Goal: Navigation & Orientation: Find specific page/section

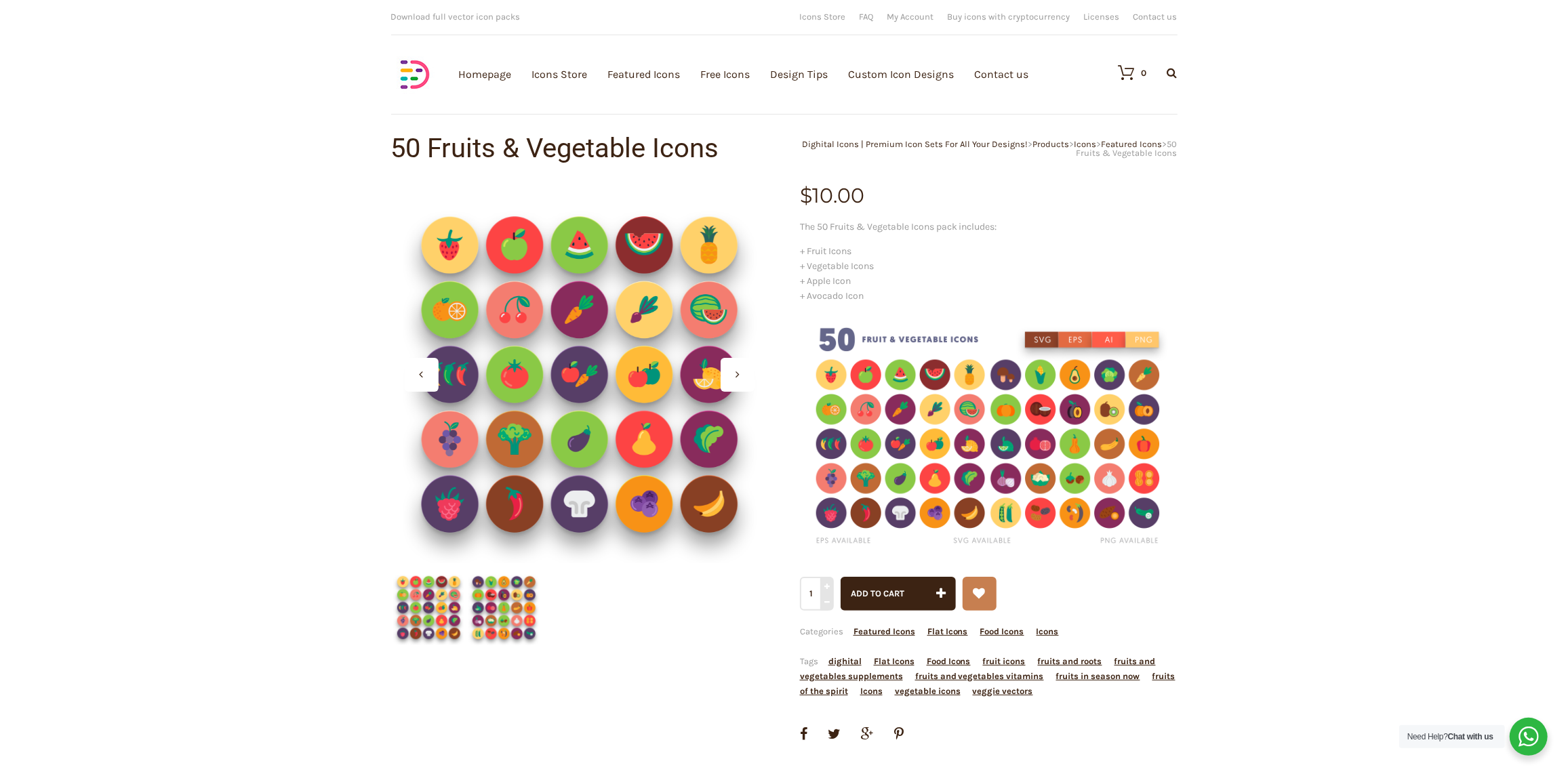
click at [745, 374] on div at bounding box center [738, 375] width 34 height 34
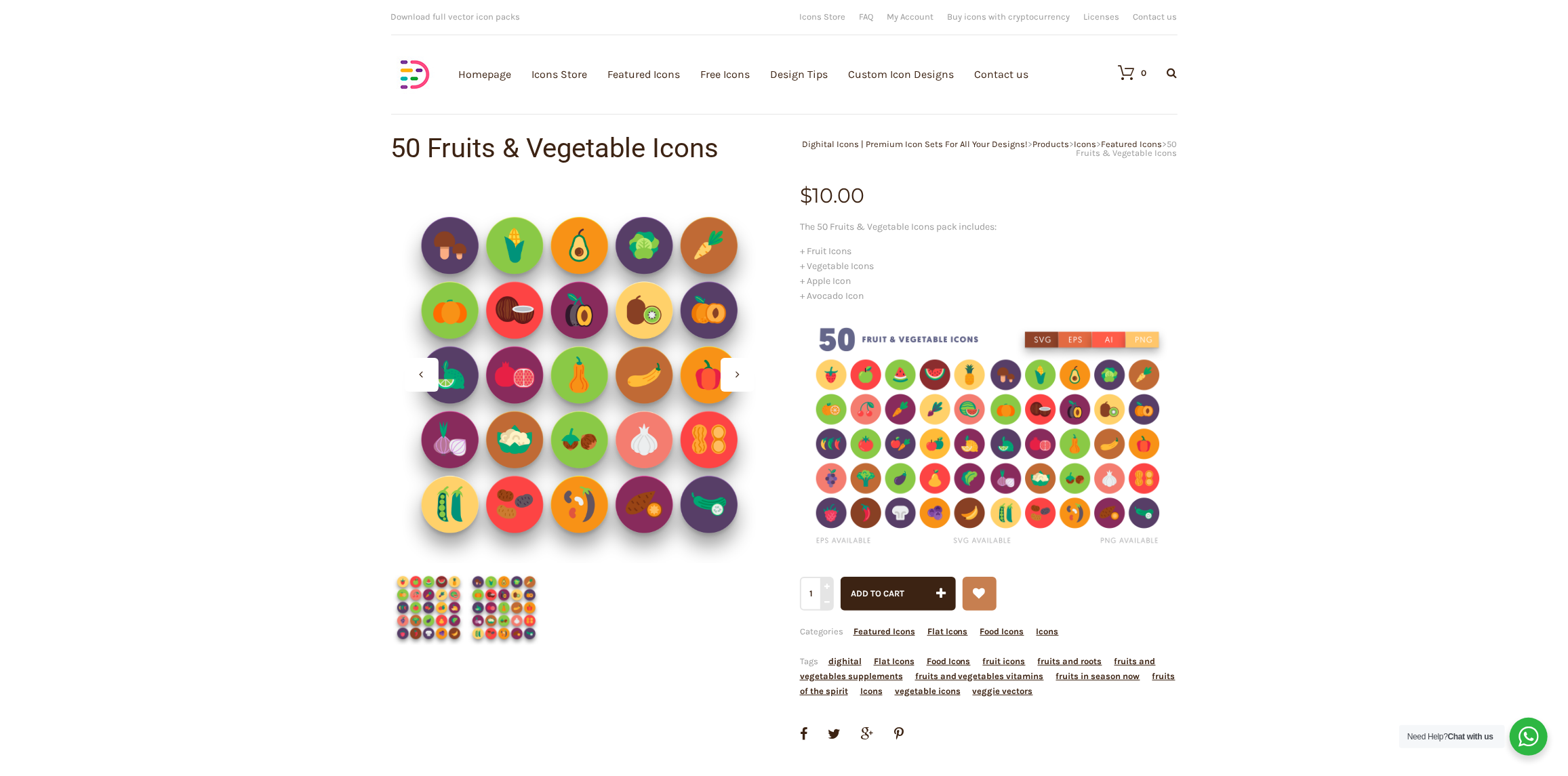
click at [745, 374] on div at bounding box center [738, 375] width 34 height 34
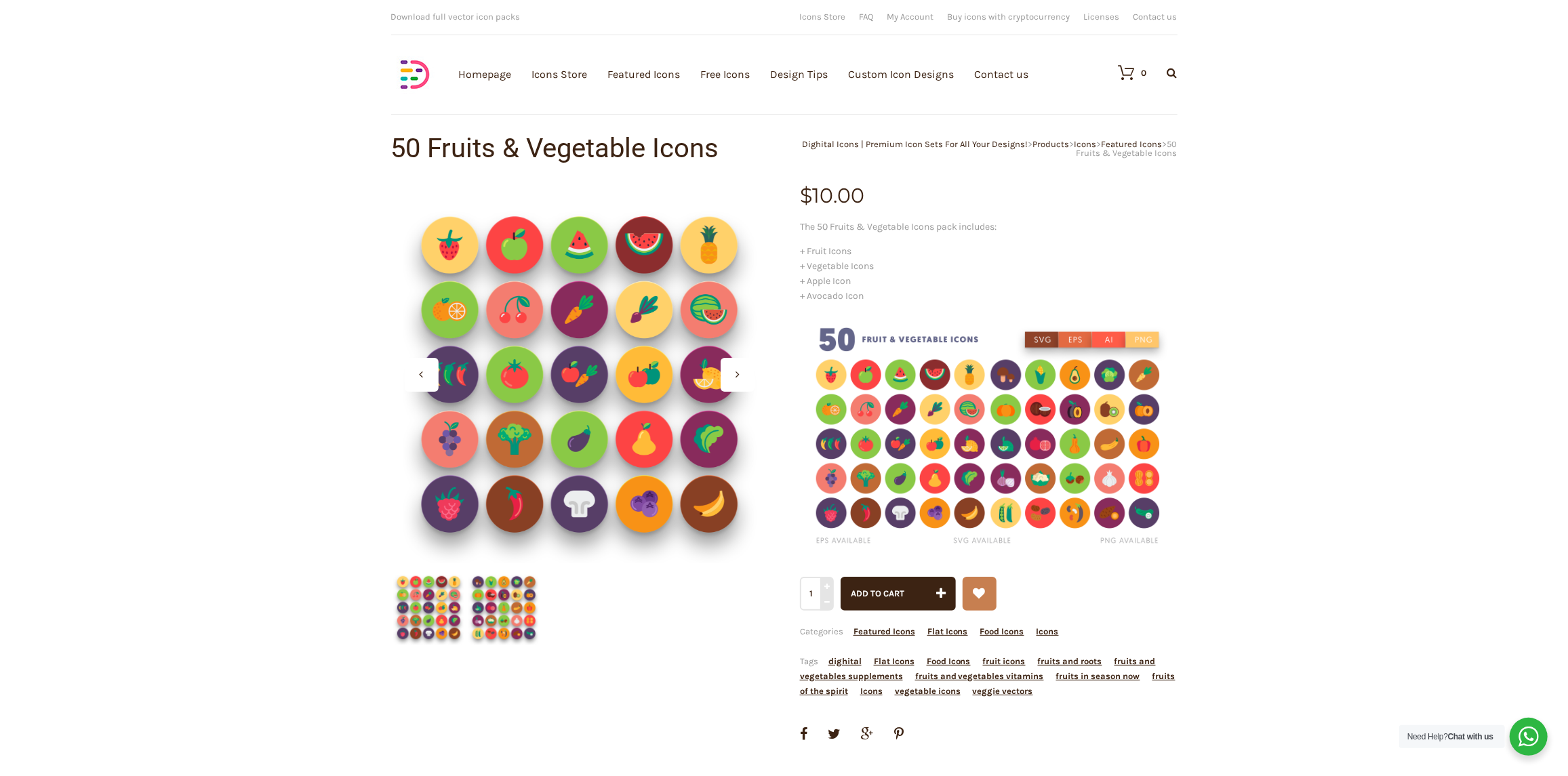
click at [745, 374] on div at bounding box center [738, 375] width 34 height 34
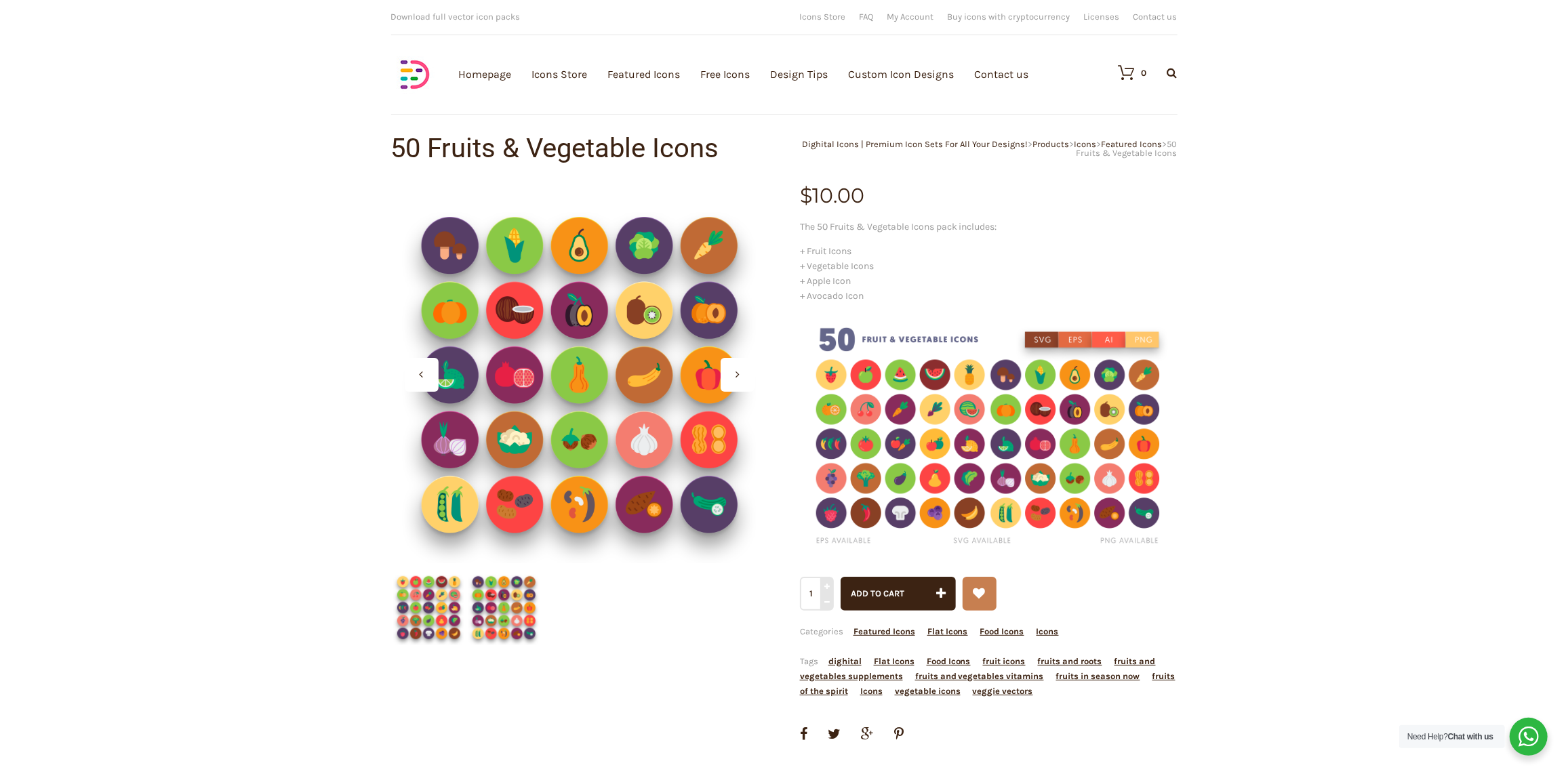
click at [745, 374] on div at bounding box center [738, 375] width 34 height 34
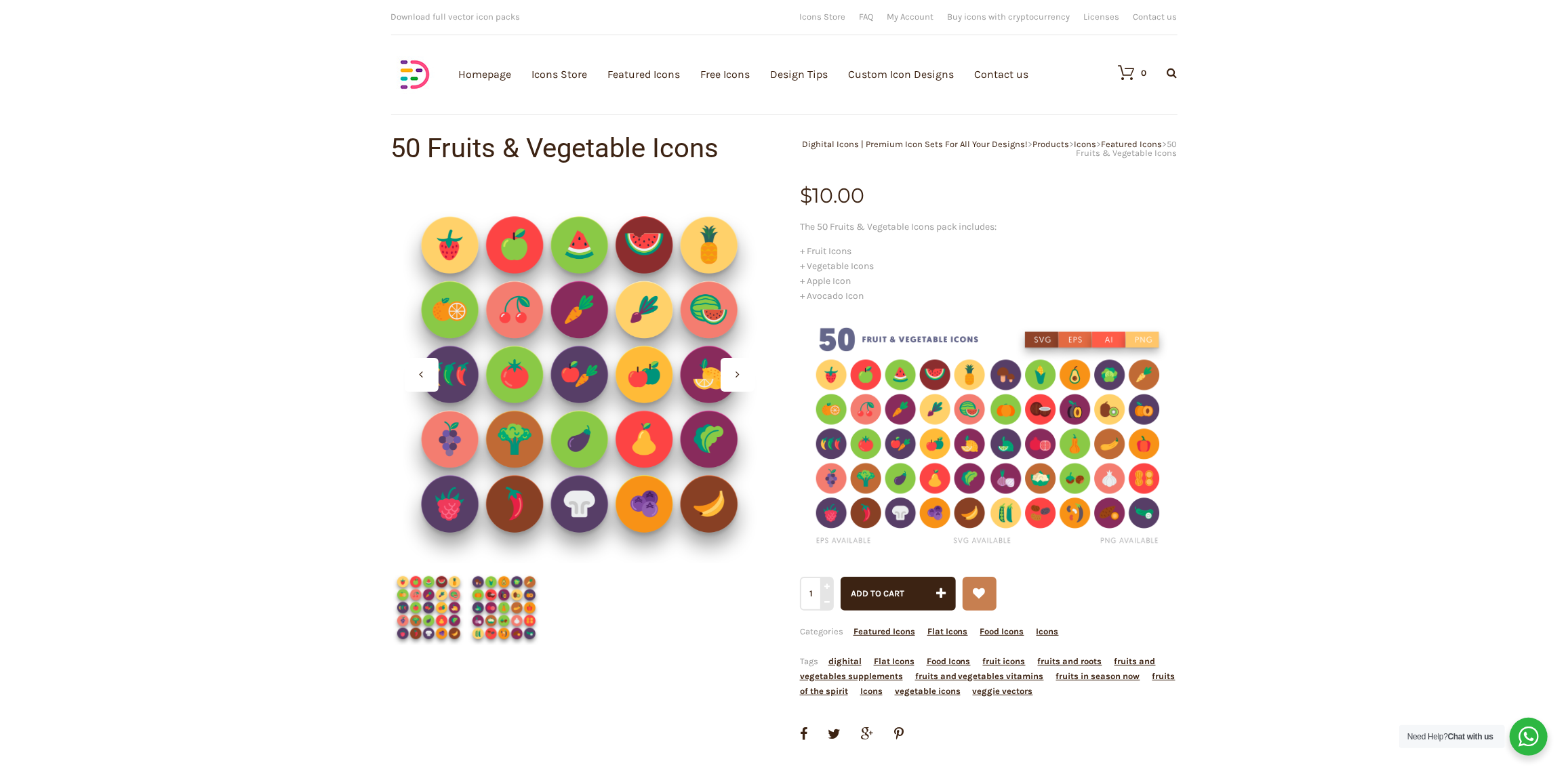
click at [745, 374] on div at bounding box center [738, 375] width 34 height 34
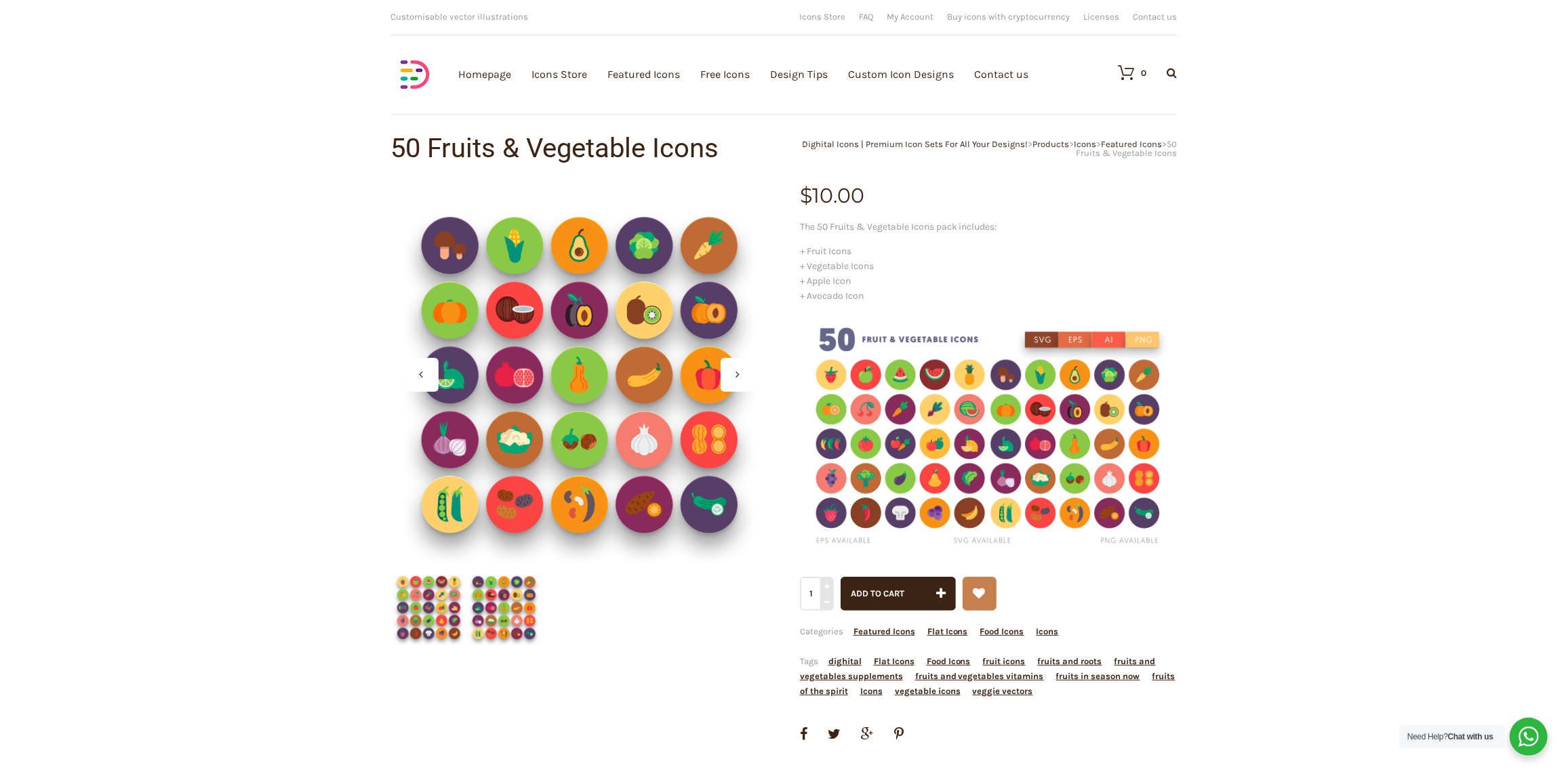
click at [745, 374] on div at bounding box center [738, 375] width 34 height 34
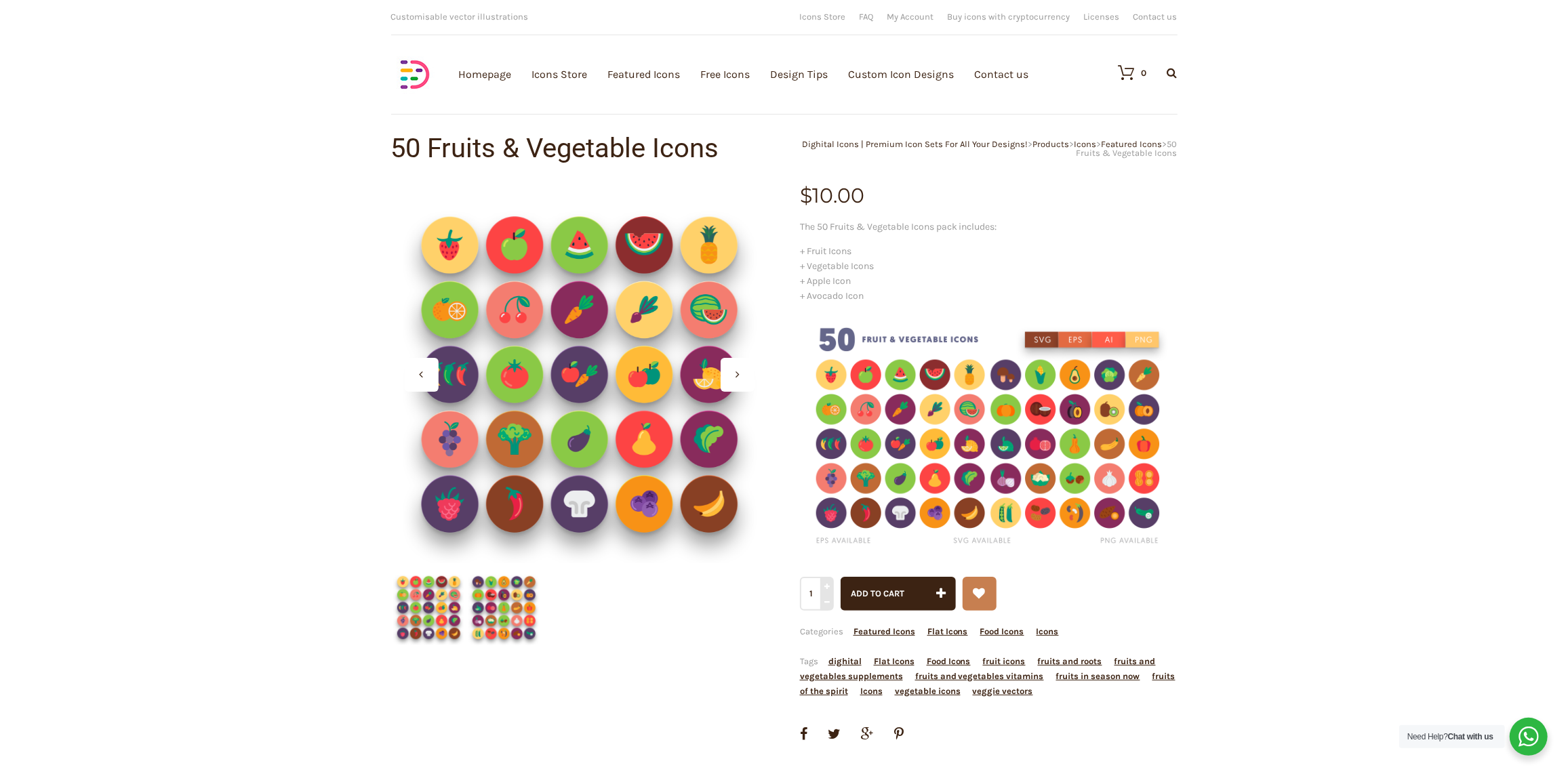
click at [745, 374] on div at bounding box center [738, 375] width 34 height 34
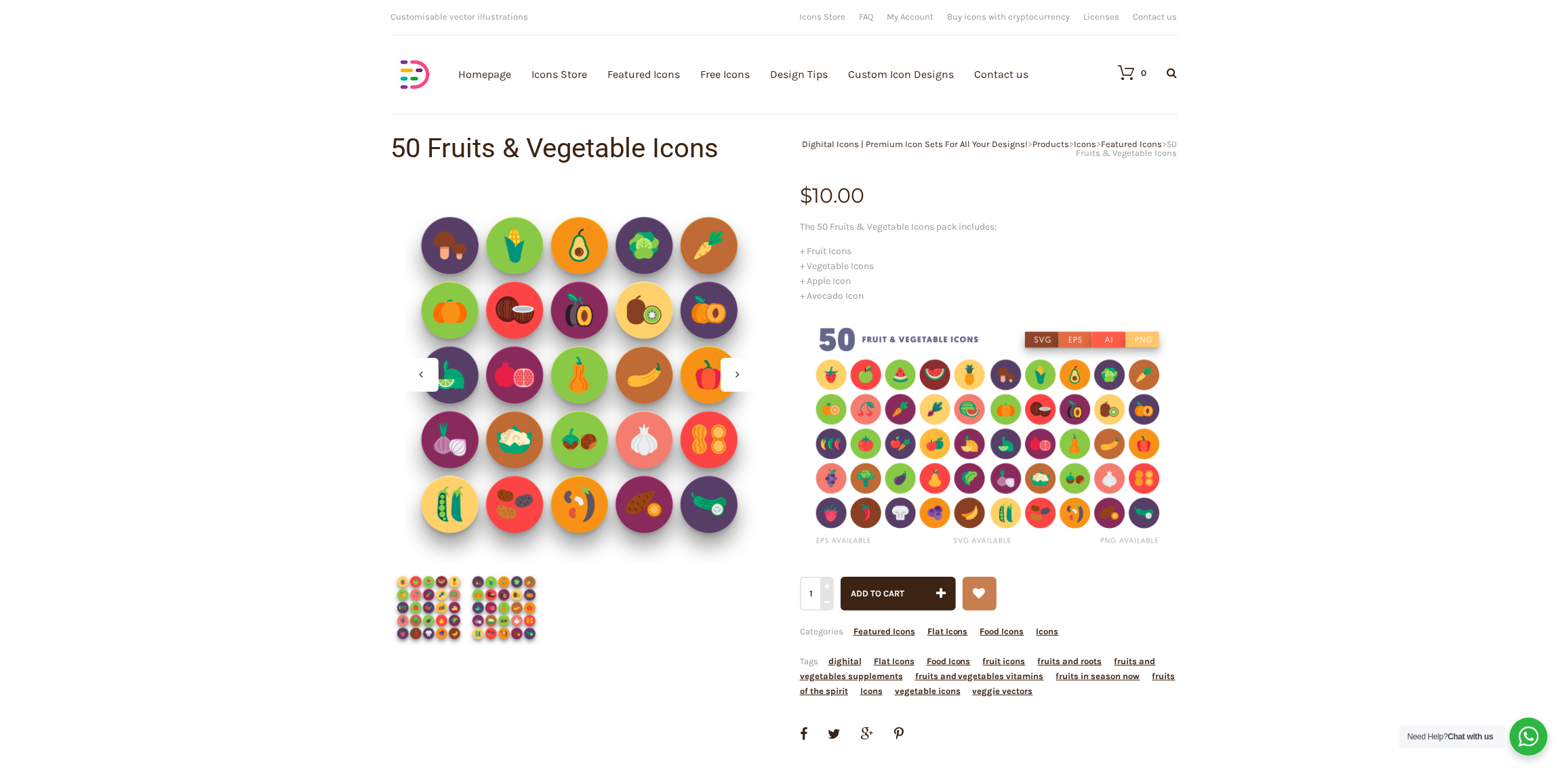
click at [745, 374] on div at bounding box center [738, 375] width 34 height 34
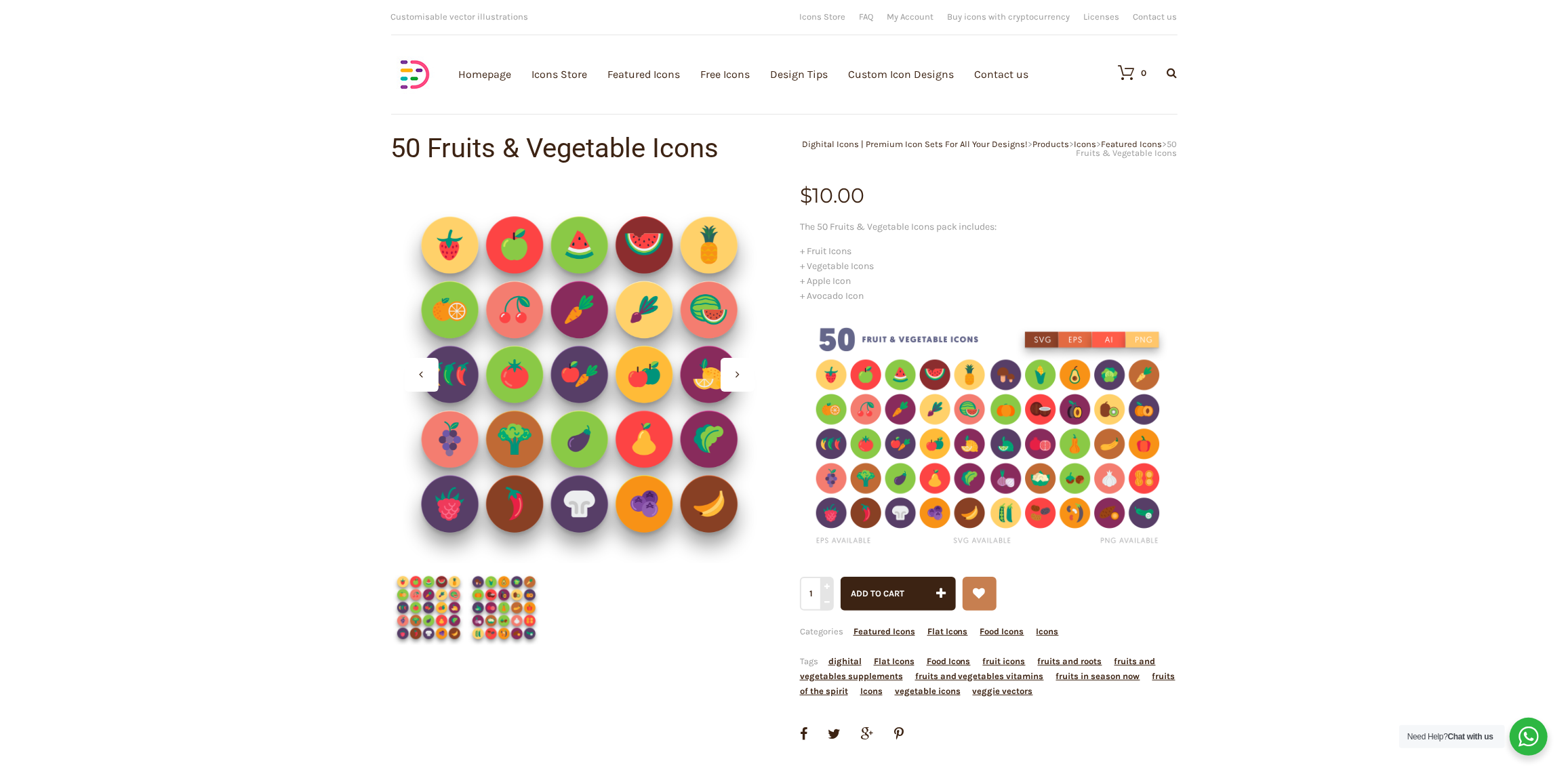
click at [745, 374] on div at bounding box center [738, 375] width 34 height 34
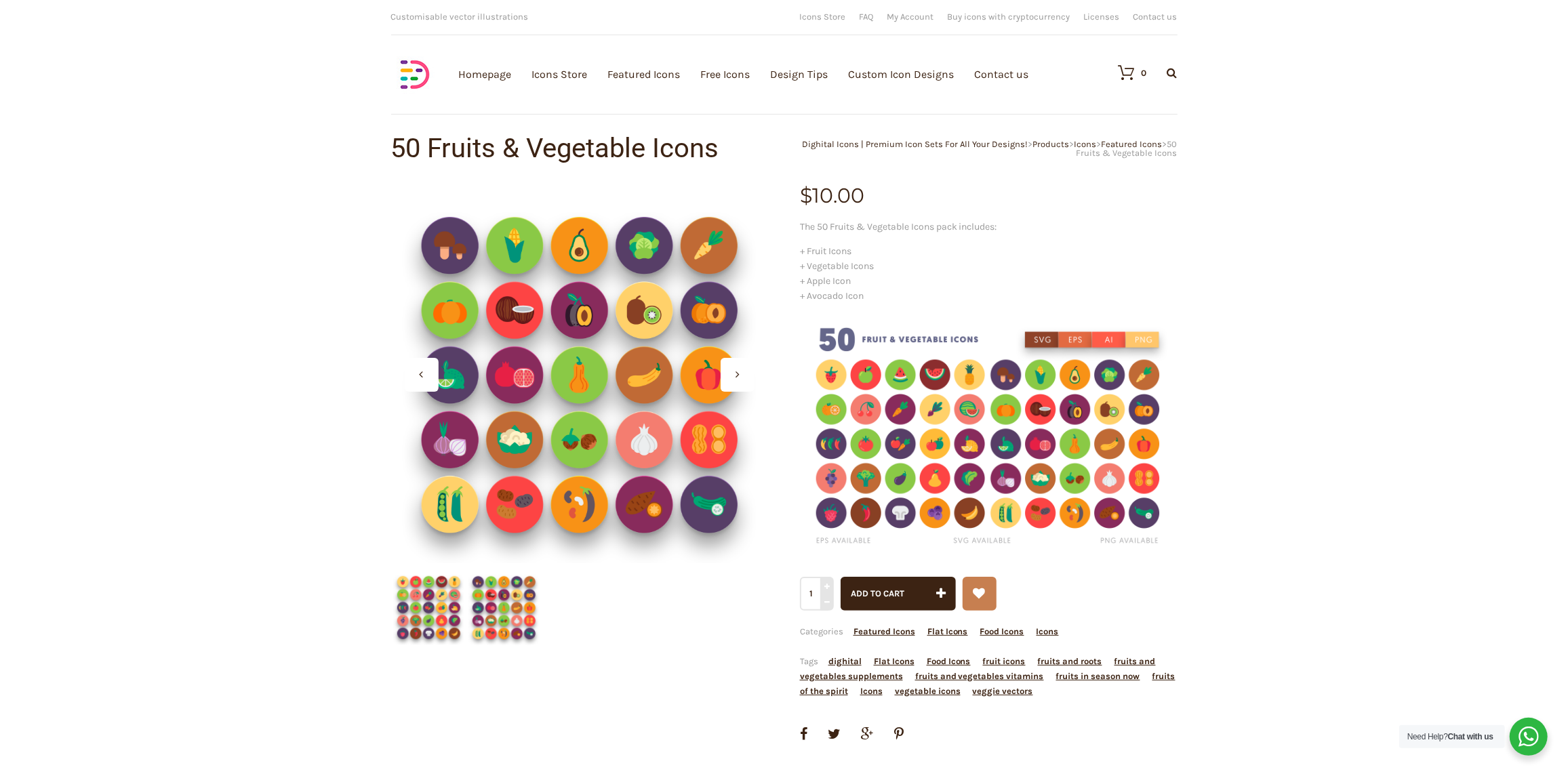
click at [745, 374] on div at bounding box center [738, 375] width 34 height 34
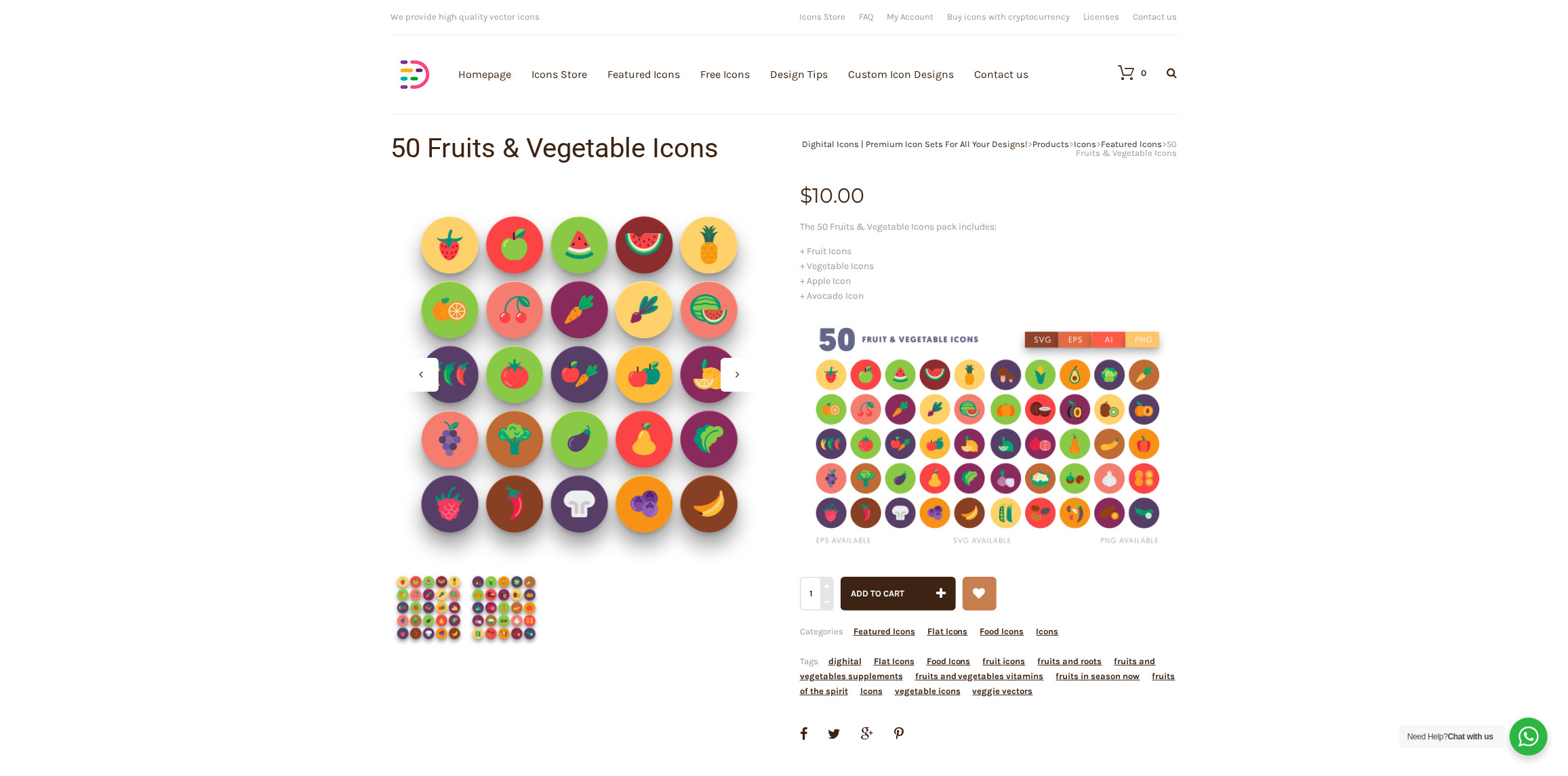
click at [745, 374] on div at bounding box center [738, 375] width 34 height 34
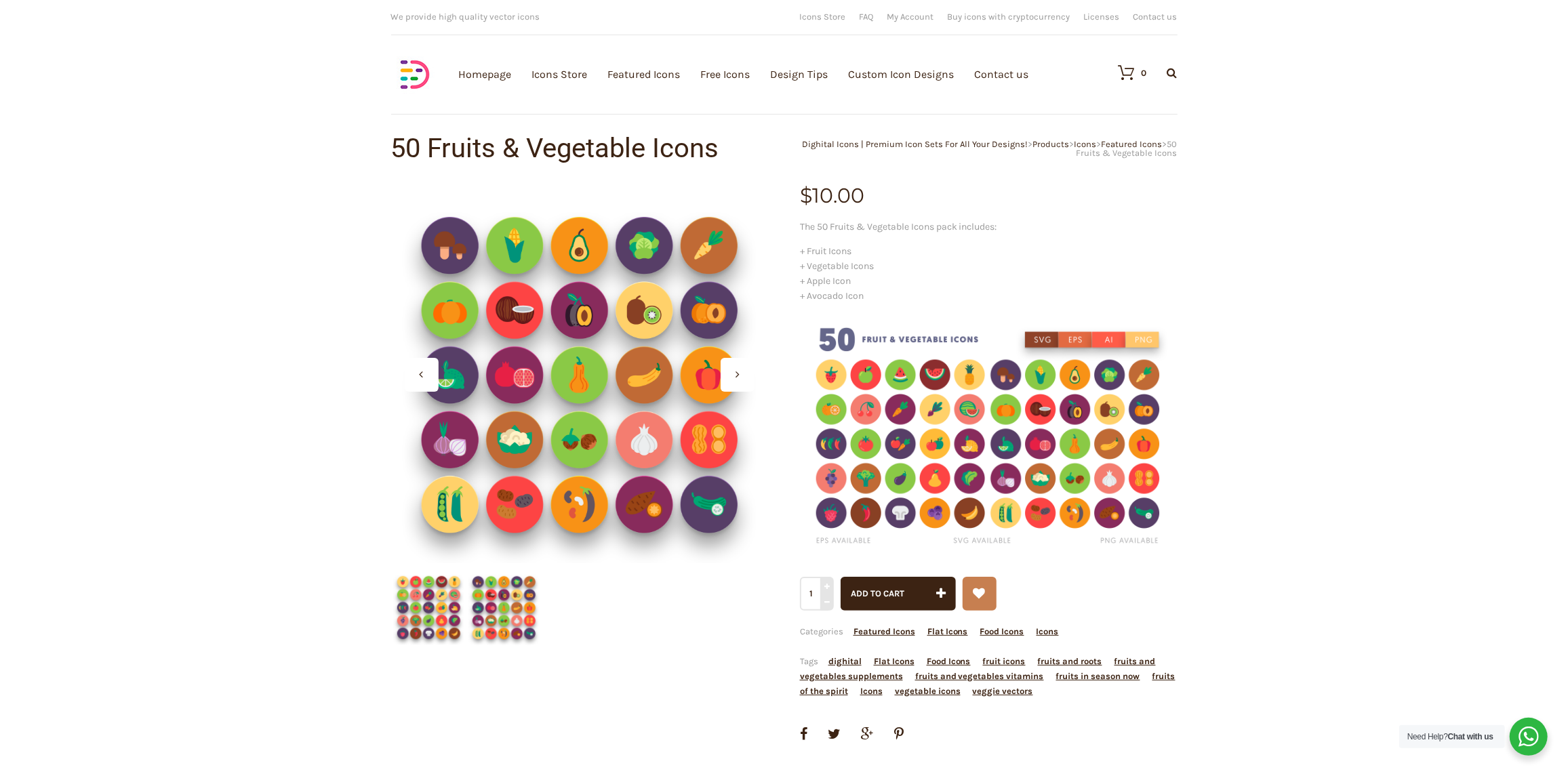
click at [745, 374] on div at bounding box center [738, 375] width 34 height 34
